Goal: Find specific page/section: Find specific page/section

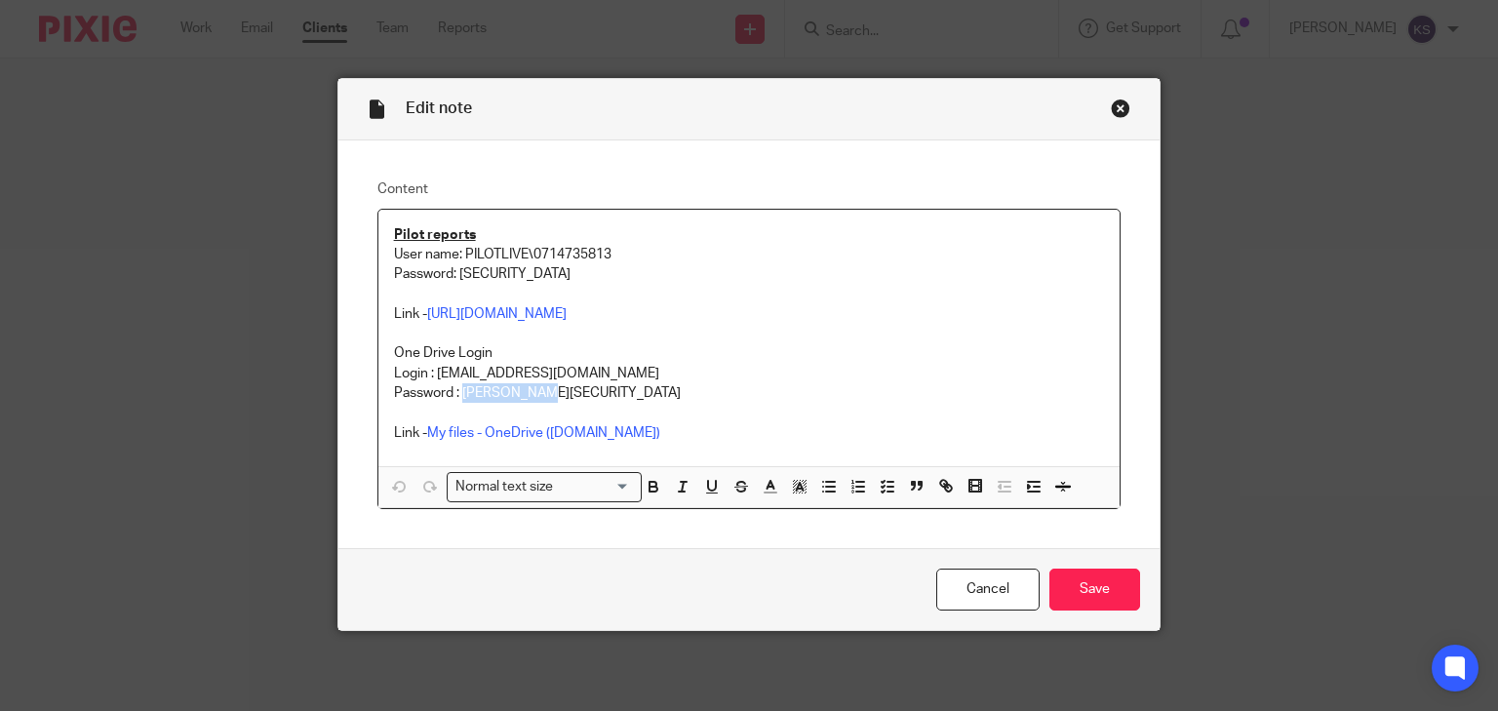
click at [1119, 103] on div "Close this dialog window" at bounding box center [1121, 109] width 20 height 20
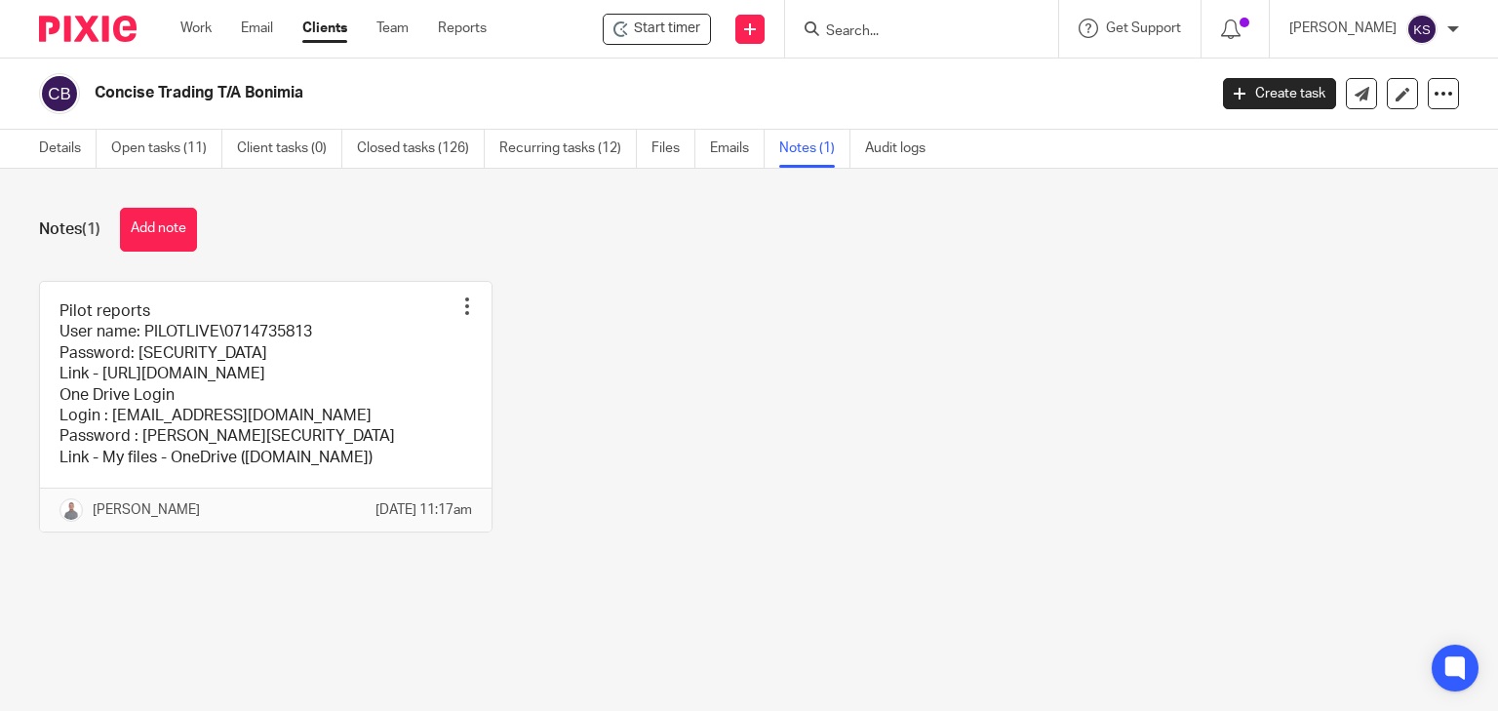
click at [906, 28] on input "Search" at bounding box center [912, 32] width 176 height 18
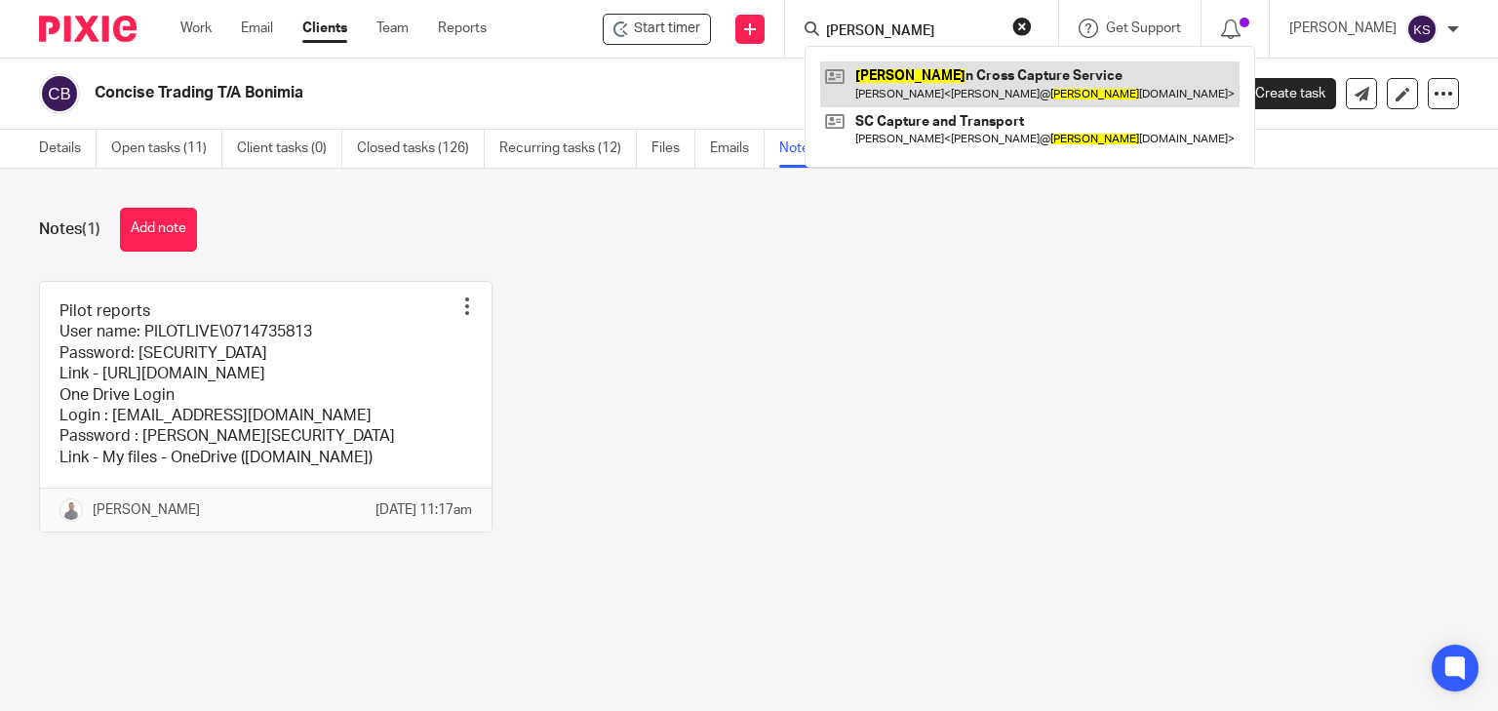
type input "[PERSON_NAME]"
click at [936, 76] on link at bounding box center [1029, 83] width 419 height 45
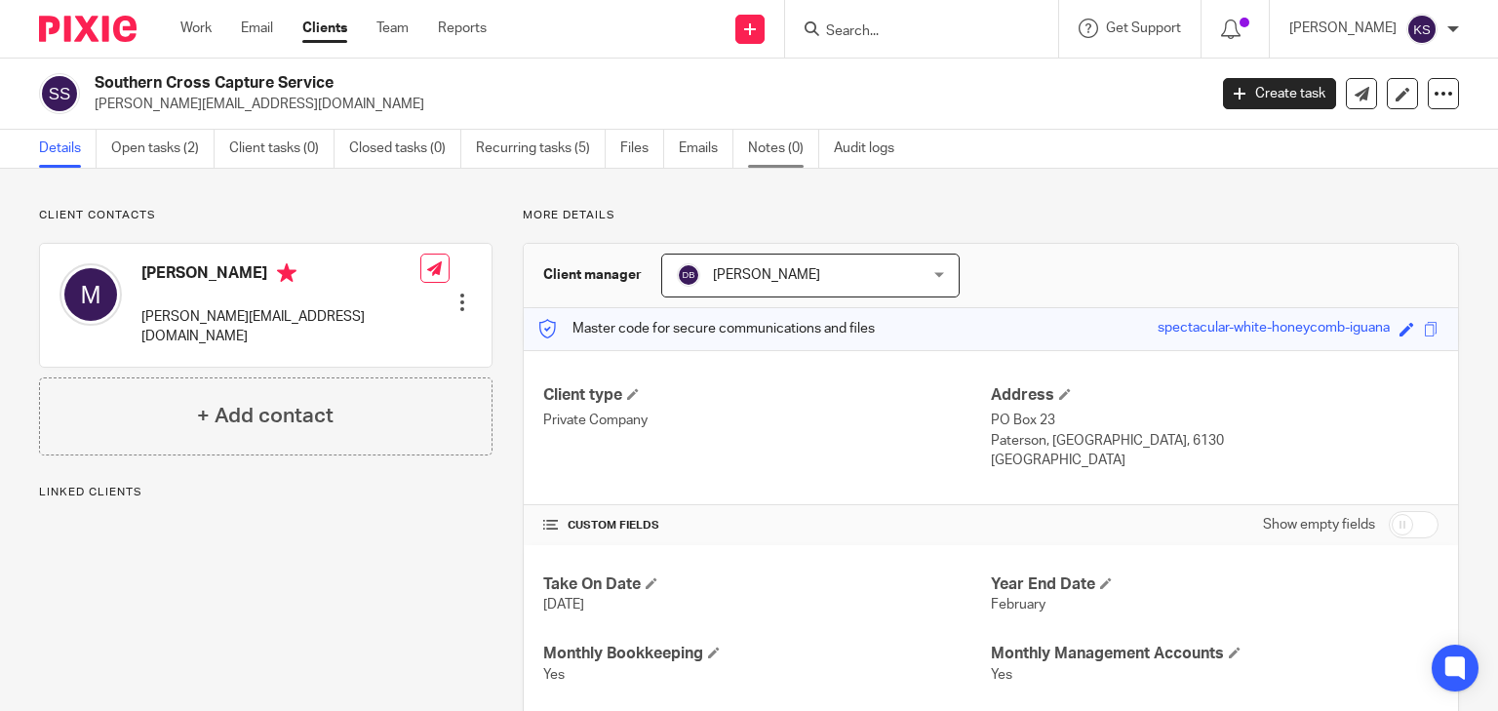
click at [781, 152] on link "Notes (0)" at bounding box center [783, 149] width 71 height 38
